Goal: Task Accomplishment & Management: Manage account settings

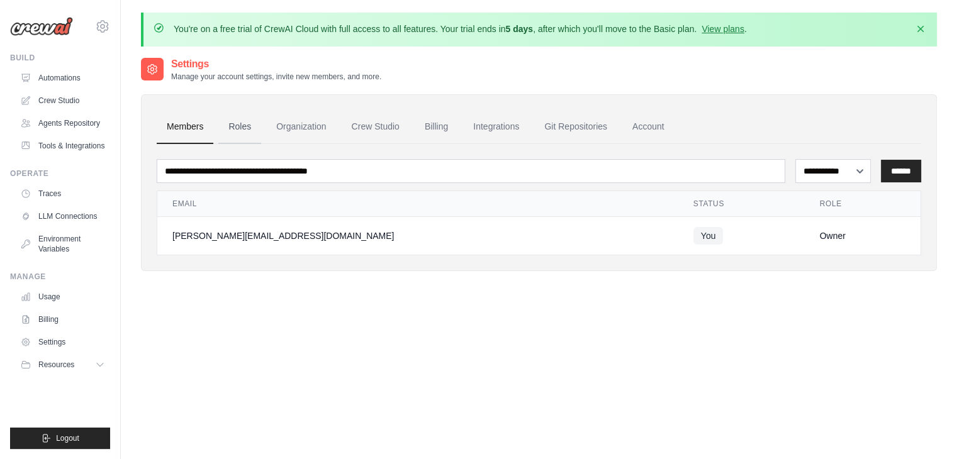
click at [240, 135] on link "Roles" at bounding box center [239, 127] width 43 height 34
click at [195, 126] on link "Members" at bounding box center [185, 127] width 57 height 34
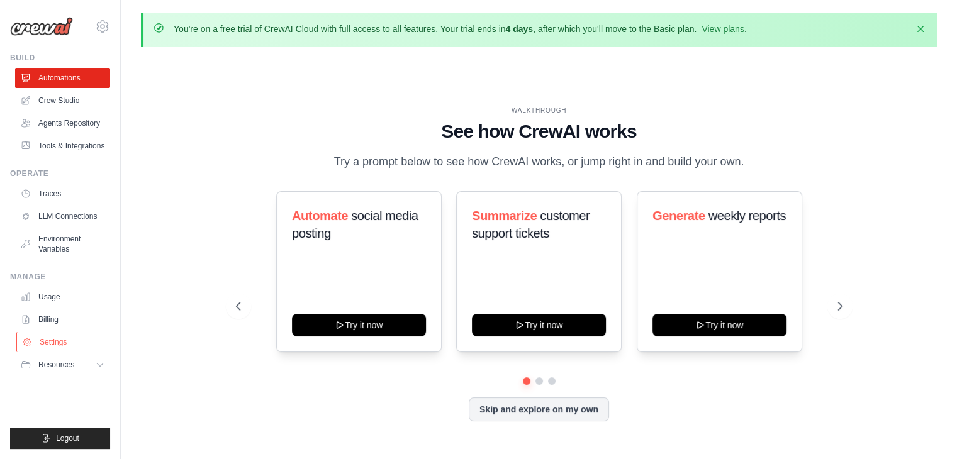
click at [64, 335] on link "Settings" at bounding box center [63, 342] width 95 height 20
